Goal: Information Seeking & Learning: Learn about a topic

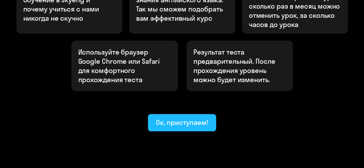
click at [201, 118] on div "Ок, приступаем!" at bounding box center [182, 122] width 52 height 9
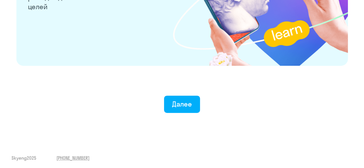
scroll to position [1166, 0]
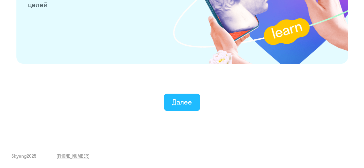
click at [193, 107] on button "Далее" at bounding box center [182, 102] width 36 height 17
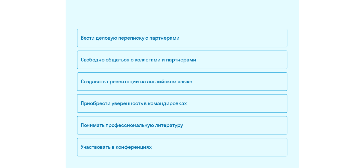
scroll to position [96, 0]
click at [188, 64] on div "Свободно общаться с коллегами и партнерами" at bounding box center [182, 60] width 210 height 18
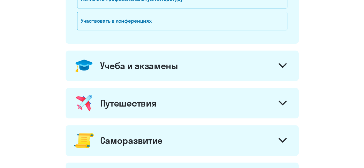
scroll to position [226, 0]
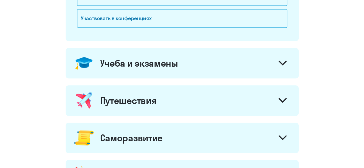
click at [188, 64] on div "Учеба и экзамены" at bounding box center [182, 63] width 233 height 31
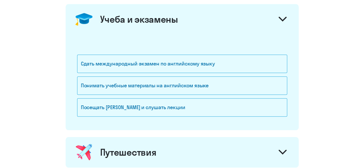
scroll to position [269, 0]
click at [182, 83] on div "Понимать учебные материалы на английском языке" at bounding box center [182, 86] width 210 height 18
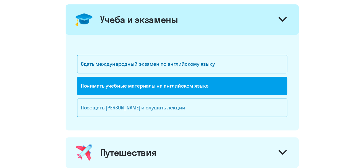
click at [180, 112] on div "Посещать [PERSON_NAME] и слушать лекции" at bounding box center [182, 108] width 210 height 18
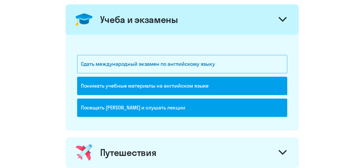
click at [180, 112] on div "Посещать [PERSON_NAME] и слушать лекции" at bounding box center [182, 108] width 210 height 18
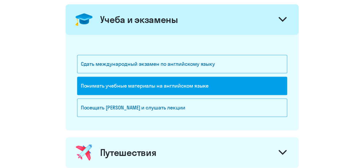
click at [188, 84] on div "Понимать учебные материалы на английском языке" at bounding box center [182, 86] width 210 height 18
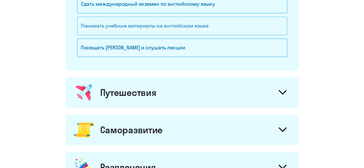
scroll to position [337, 0]
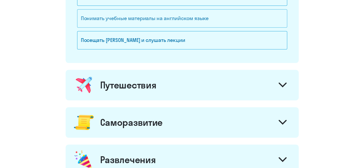
click at [188, 84] on div "Путешествия" at bounding box center [182, 85] width 233 height 31
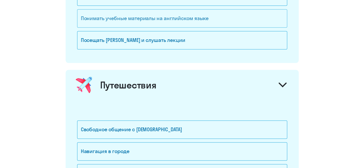
scroll to position [387, 0]
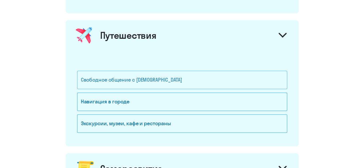
click at [182, 83] on div "Свободное общение с [DEMOGRAPHIC_DATA]" at bounding box center [182, 80] width 210 height 18
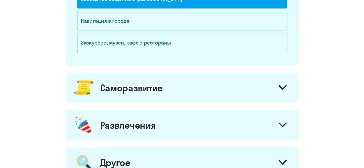
scroll to position [469, 0]
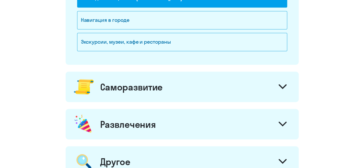
click at [201, 78] on div "Саморазвитие" at bounding box center [182, 87] width 233 height 31
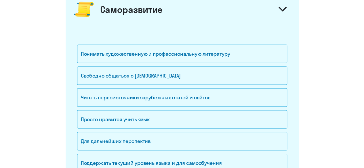
scroll to position [547, 0]
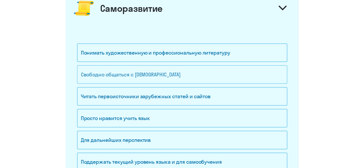
click at [201, 72] on div "Свободно общаться с [DEMOGRAPHIC_DATA]" at bounding box center [182, 75] width 210 height 18
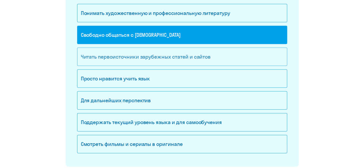
scroll to position [587, 0]
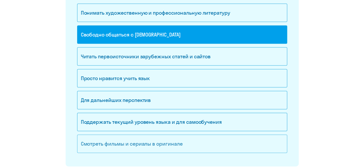
click at [198, 136] on div "Смотреть фильмы и сериалы в оригинале" at bounding box center [182, 144] width 210 height 18
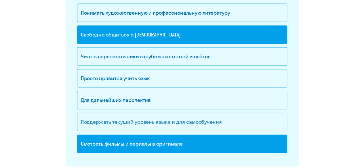
click at [199, 118] on div "Поддержать текущий уровень языка и для cамообучения" at bounding box center [182, 122] width 210 height 18
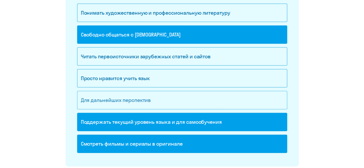
click at [195, 92] on div "Для дальнейших перспектив" at bounding box center [182, 100] width 210 height 18
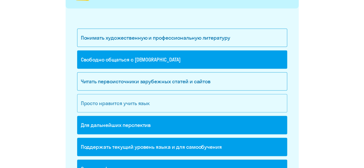
scroll to position [562, 0]
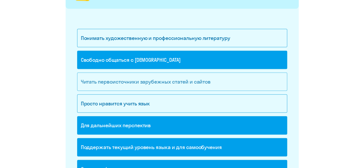
click at [195, 79] on div "Читать первоисточники зарубежных статей и сайтов" at bounding box center [182, 82] width 210 height 18
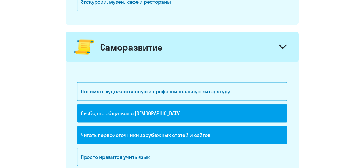
scroll to position [508, 0]
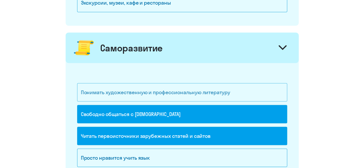
click at [195, 83] on div "Понимать художественную и профессиональную литературу" at bounding box center [182, 92] width 210 height 18
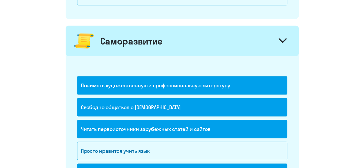
scroll to position [515, 0]
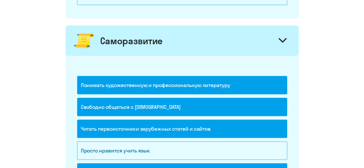
click at [196, 81] on div "Понимать художественную и профессиональную литературу" at bounding box center [182, 85] width 210 height 18
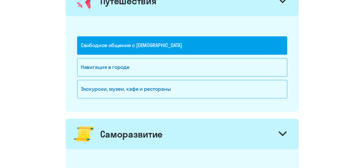
scroll to position [427, 0]
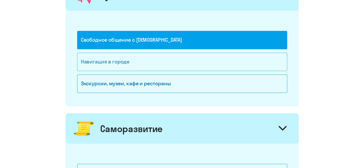
click at [196, 59] on div "Навигация в городе" at bounding box center [182, 62] width 210 height 18
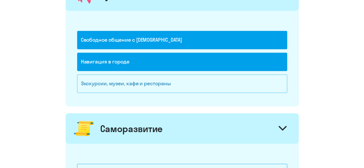
click at [192, 83] on div "Экскурсии, музеи, кафе и рестораны" at bounding box center [182, 84] width 210 height 18
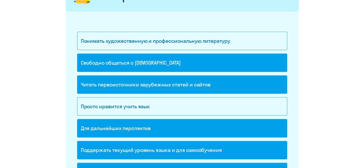
scroll to position [559, 0]
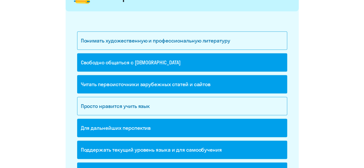
click at [192, 83] on div "Читать первоисточники зарубежных статей и сайтов" at bounding box center [182, 84] width 210 height 18
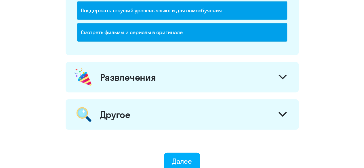
scroll to position [700, 0]
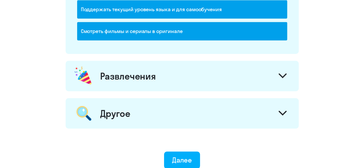
click at [180, 67] on div "Развлечения" at bounding box center [182, 76] width 233 height 31
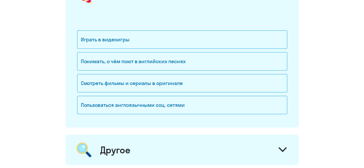
scroll to position [781, 0]
click at [192, 60] on div "Понимать, о чём поют в английских песнях" at bounding box center [182, 61] width 210 height 18
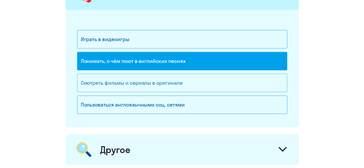
click at [188, 83] on div "Смотреть фильмы и сериалы в оригинале" at bounding box center [182, 83] width 210 height 18
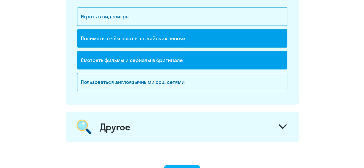
scroll to position [831, 0]
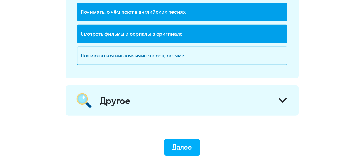
click at [188, 85] on div "Другое" at bounding box center [182, 100] width 233 height 31
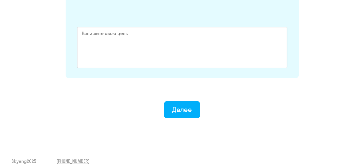
scroll to position [942, 0]
click at [187, 108] on div "Далее" at bounding box center [182, 108] width 20 height 9
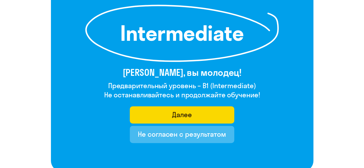
scroll to position [86, 0]
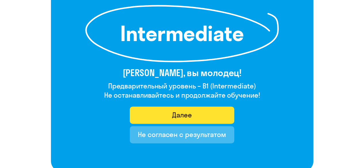
click at [175, 113] on div "Далее" at bounding box center [182, 115] width 20 height 9
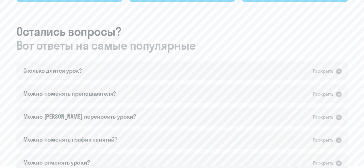
scroll to position [304, 0]
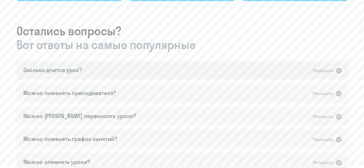
click at [129, 72] on div "Сколько длится урок? Раскрыть" at bounding box center [182, 70] width 332 height 18
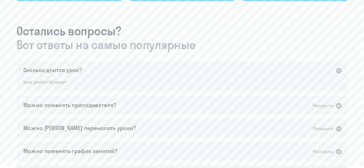
click at [129, 72] on div "Сколько длится урок? Раскрыть" at bounding box center [182, 70] width 332 height 18
click at [122, 96] on div "Можно поменять преподавателя? Раскрыть" at bounding box center [182, 105] width 332 height 18
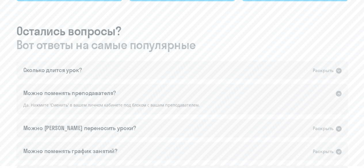
click at [122, 94] on div "Можно поменять преподавателя? Раскрыть" at bounding box center [182, 93] width 332 height 18
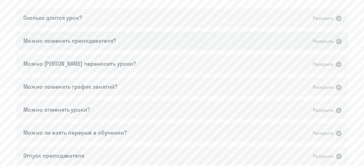
scroll to position [362, 0]
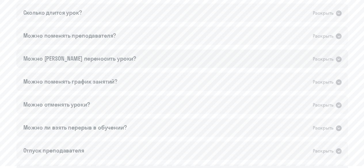
click at [117, 57] on div "Можно [PERSON_NAME] переносить уроки? Раскрыть" at bounding box center [182, 59] width 332 height 18
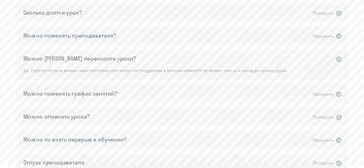
click at [118, 58] on div "Можно [PERSON_NAME] переносить уроки? Раскрыть" at bounding box center [182, 59] width 332 height 18
click at [117, 85] on div "Можно поменять график занятий? Раскрыть" at bounding box center [182, 94] width 332 height 18
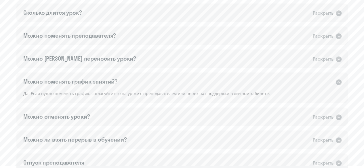
click at [117, 81] on div "Можно поменять график занятий? Раскрыть" at bounding box center [182, 82] width 332 height 18
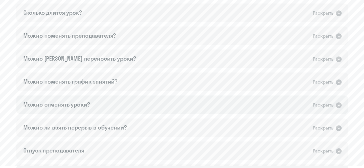
click at [117, 102] on div "Можно отменять уроки? Раскрыть" at bounding box center [182, 105] width 332 height 18
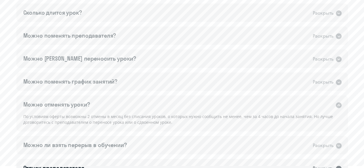
click at [117, 102] on div "Можно отменять уроки? Раскрыть" at bounding box center [182, 105] width 332 height 18
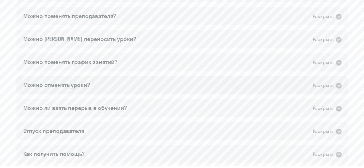
scroll to position [391, 0]
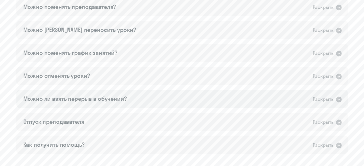
click at [117, 96] on div "Можно ли взять перерыв в обучении?" at bounding box center [75, 99] width 104 height 8
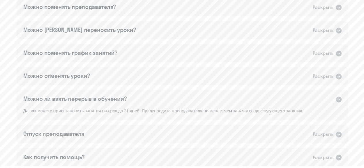
click at [117, 96] on div "Можно ли взять перерыв в обучении?" at bounding box center [75, 99] width 104 height 8
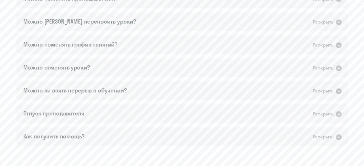
scroll to position [514, 0]
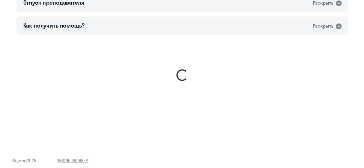
scroll to position [456, 0]
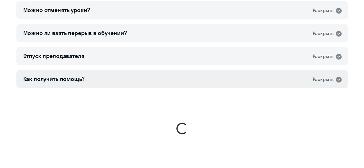
click at [232, 85] on div "Как получить помощь? Раскрыть" at bounding box center [182, 79] width 332 height 18
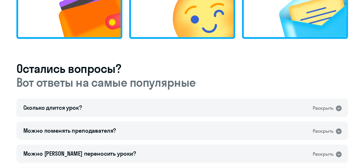
scroll to position [284, 0]
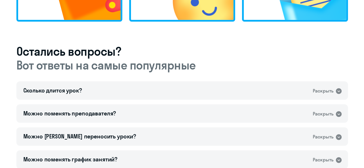
click at [140, 73] on div "Мы завершили ознакомительную часть вот что вас ждёт далее Дождитесь, когда попо…" at bounding box center [182, 67] width 332 height 411
click at [105, 56] on h3 "Остались вопросы? Вот ответы на самые популярные" at bounding box center [182, 59] width 332 height 28
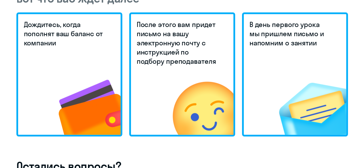
click at [91, 83] on img at bounding box center [79, 96] width 84 height 77
click at [200, 64] on img at bounding box center [191, 96] width 85 height 77
click at [313, 61] on img at bounding box center [303, 96] width 85 height 77
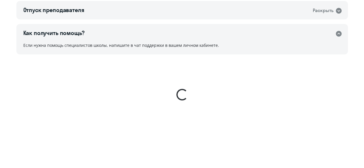
scroll to position [526, 0]
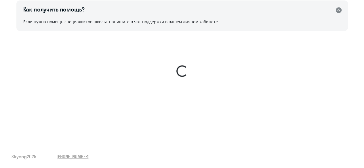
click at [193, 61] on sky-ui-spinner at bounding box center [182, 71] width 341 height 81
